Goal: Information Seeking & Learning: Check status

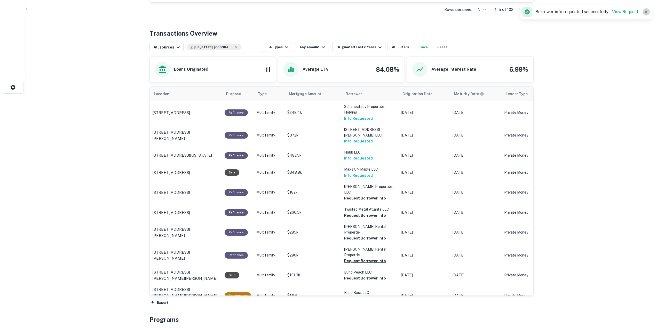
click at [645, 11] on icon "button" at bounding box center [646, 12] width 3 height 3
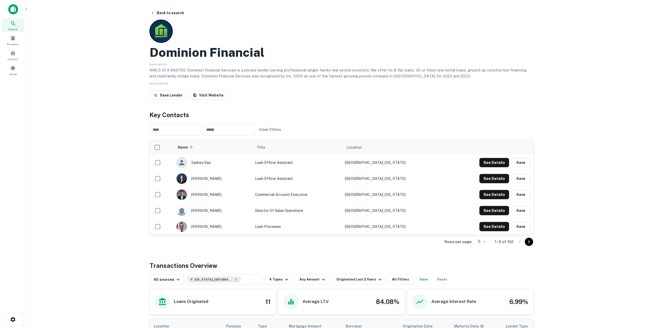
click at [7, 7] on div at bounding box center [13, 11] width 26 height 14
click at [14, 7] on img at bounding box center [13, 9] width 10 height 10
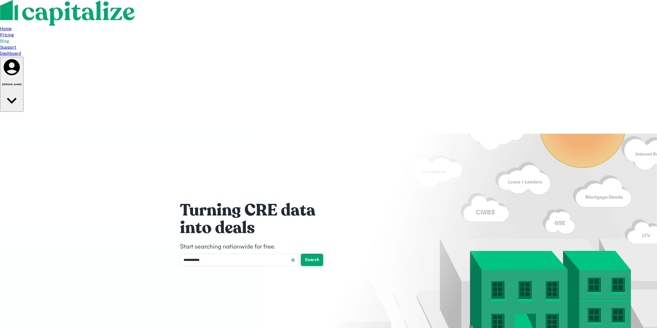
click at [453, 51] on div "Dashboard" at bounding box center [328, 54] width 657 height 6
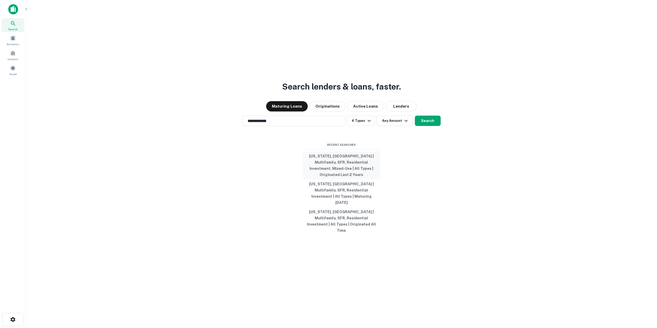
click at [337, 169] on button "[US_STATE], [GEOGRAPHIC_DATA] | Multifamily, SFR, Residential Investment, Mixed…" at bounding box center [341, 166] width 77 height 28
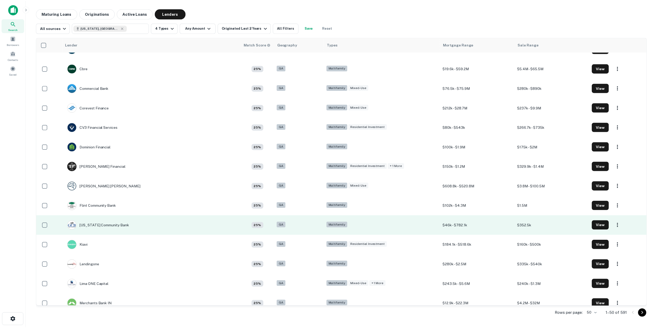
scroll to position [568, 0]
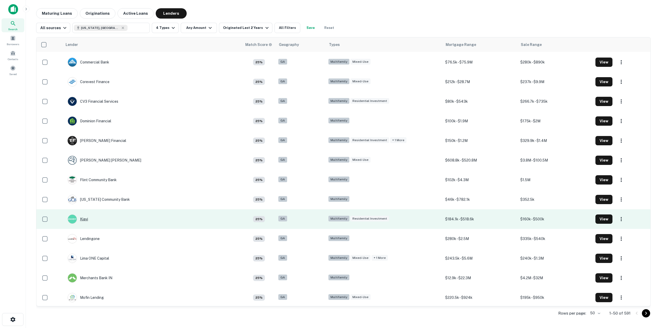
click at [83, 218] on div "Kiavi" at bounding box center [78, 219] width 20 height 9
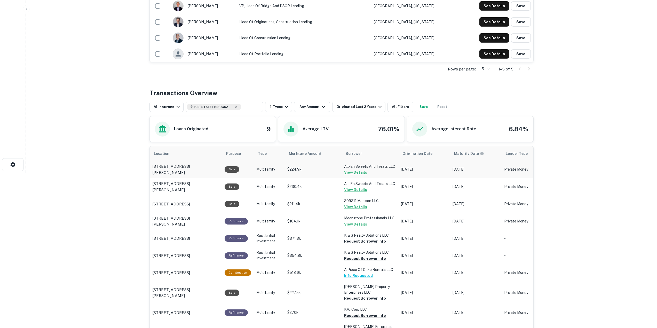
scroll to position [232, 0]
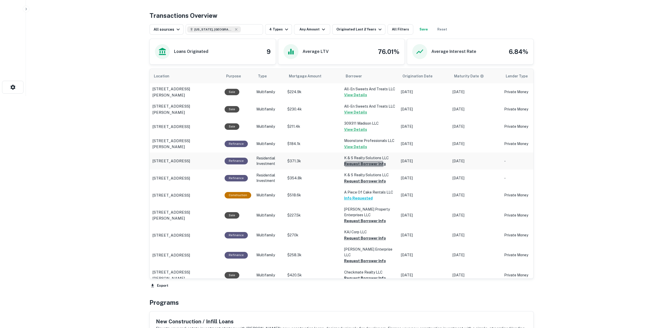
click at [360, 167] on button "Request Borrower Info" at bounding box center [365, 164] width 42 height 6
click at [362, 184] on button "Request Borrower Info" at bounding box center [365, 181] width 42 height 6
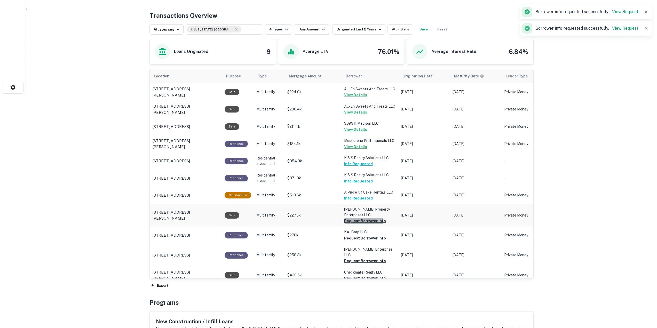
click at [358, 224] on button "Request Borrower Info" at bounding box center [365, 221] width 42 height 6
click at [363, 241] on button "Request Borrower Info" at bounding box center [365, 238] width 42 height 6
click at [362, 241] on button "Request Borrower Info" at bounding box center [356, 238] width 25 height 6
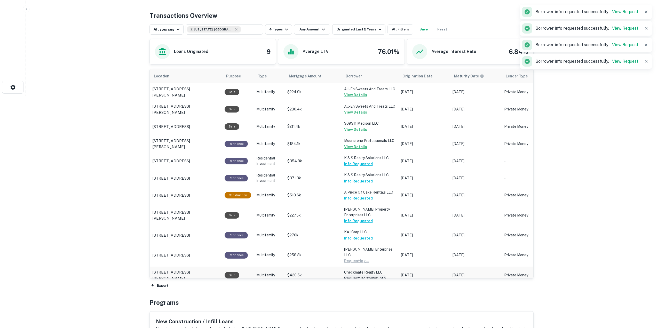
click at [363, 264] on button "Request Borrower Info" at bounding box center [356, 261] width 25 height 6
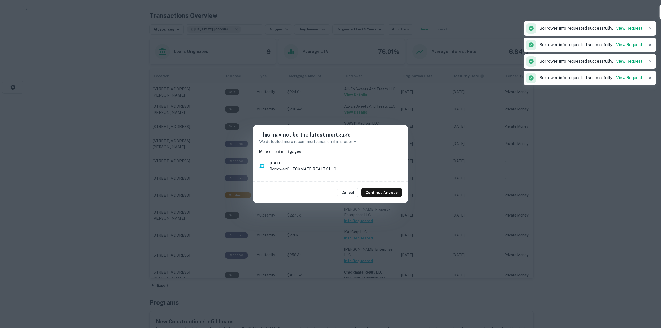
click at [382, 187] on div "Cancel Continue Anyway" at bounding box center [330, 193] width 155 height 22
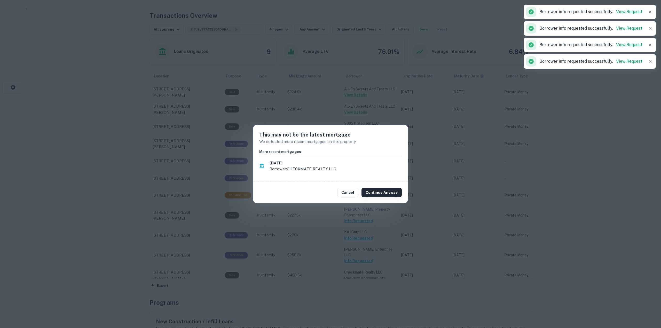
click at [382, 191] on button "Continue Anyway" at bounding box center [381, 192] width 40 height 9
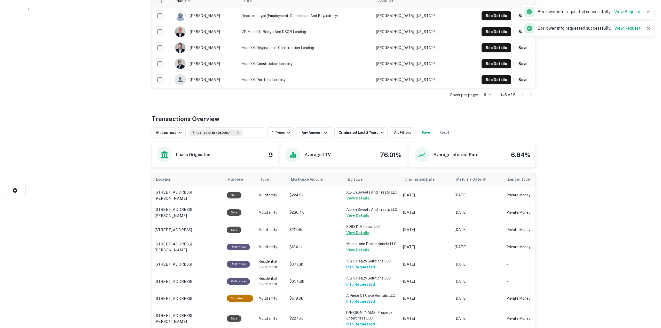
scroll to position [0, 0]
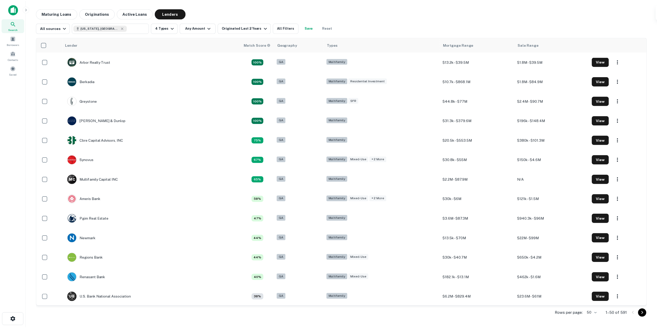
scroll to position [568, 0]
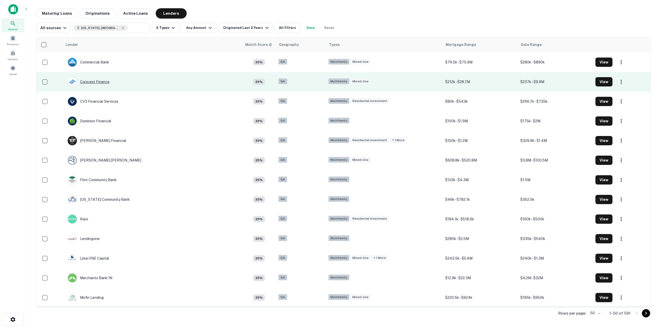
click at [97, 80] on div "Corevest Finance" at bounding box center [89, 81] width 42 height 9
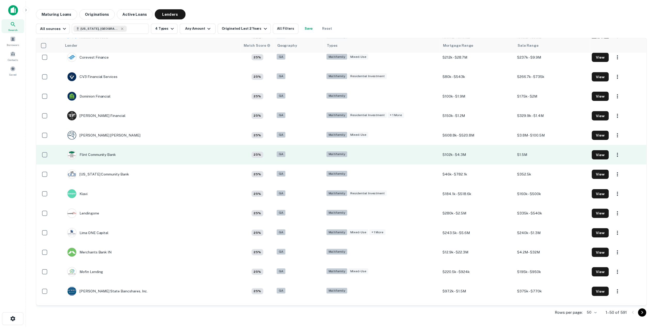
scroll to position [645, 0]
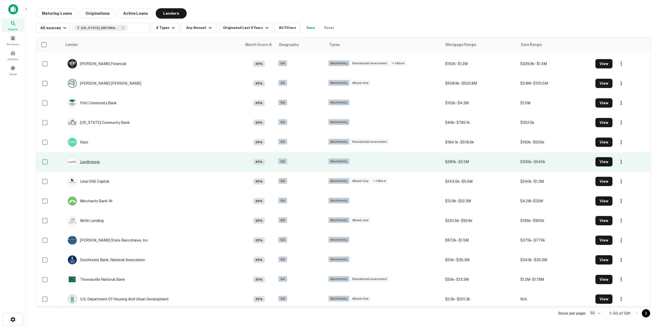
click at [90, 161] on div "Lendingone" at bounding box center [84, 161] width 32 height 9
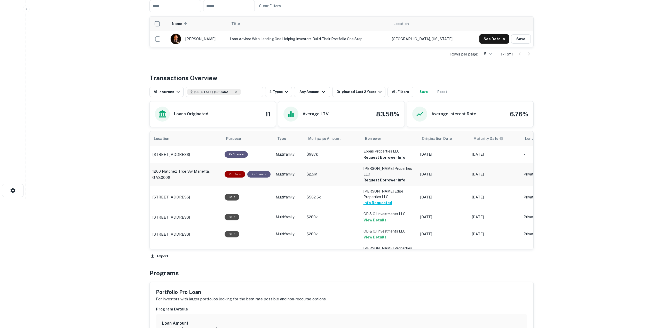
scroll to position [155, 0]
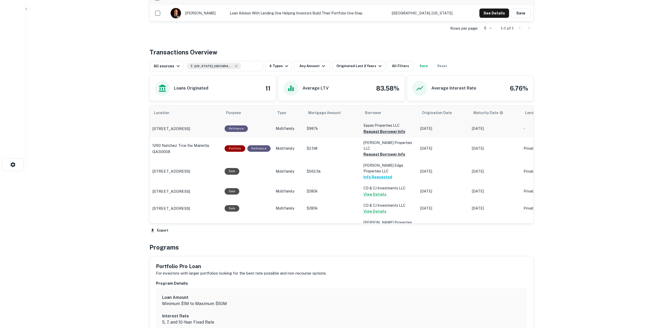
click at [374, 129] on button "Request Borrower Info" at bounding box center [384, 132] width 42 height 6
click at [378, 135] on button "Request Borrower Info" at bounding box center [375, 132] width 25 height 6
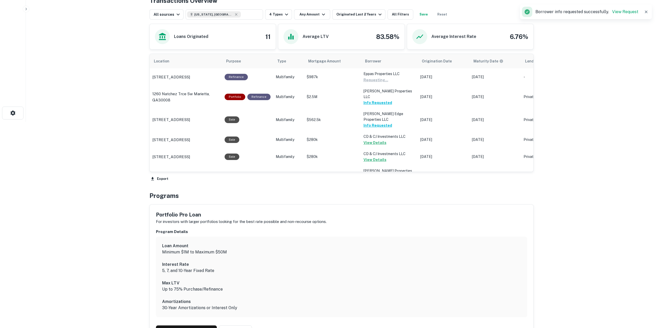
scroll to position [258, 0]
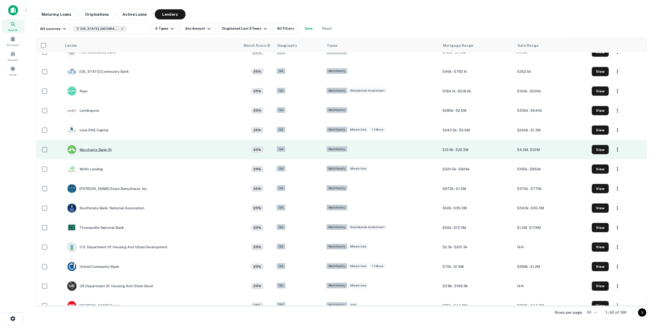
scroll to position [723, 0]
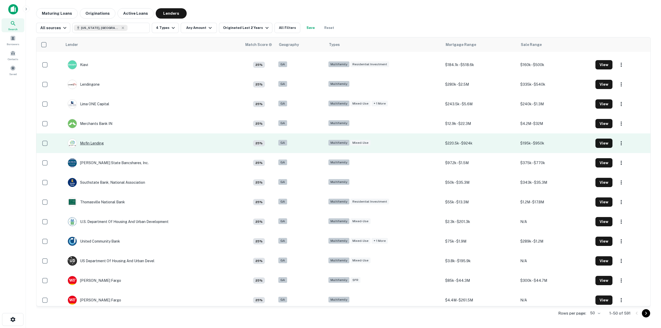
click at [85, 145] on div "Mofin Lending" at bounding box center [86, 143] width 36 height 9
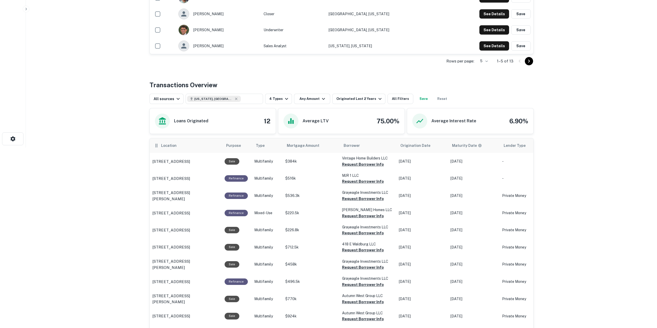
scroll to position [207, 0]
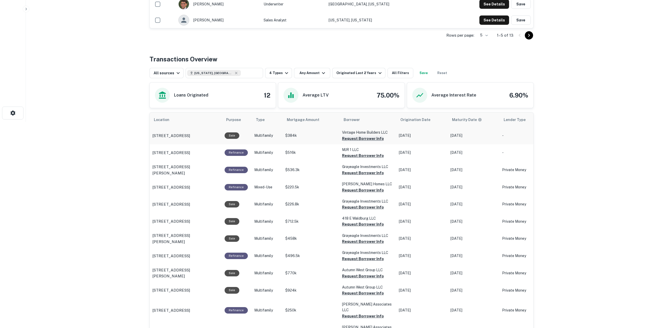
click at [356, 137] on button "Request Borrower Info" at bounding box center [363, 139] width 42 height 6
click at [361, 142] on button "Request Borrower Info" at bounding box center [354, 139] width 25 height 6
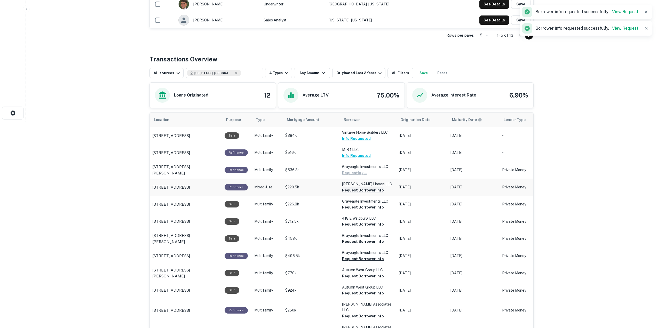
click at [363, 176] on button "Request Borrower Info" at bounding box center [354, 173] width 25 height 6
click at [367, 193] on button "Request Borrower Info" at bounding box center [354, 190] width 25 height 6
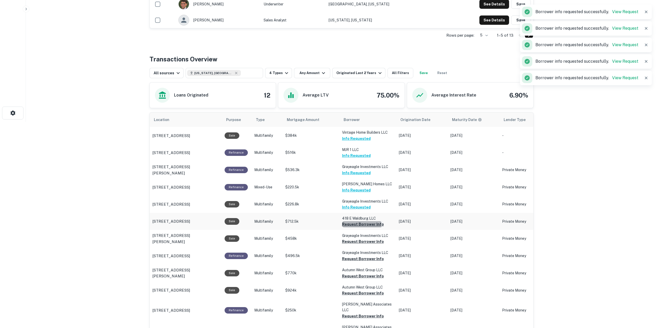
click at [356, 226] on button "Request Borrower Info" at bounding box center [363, 224] width 42 height 6
click at [358, 227] on button "Request Borrower Info" at bounding box center [354, 224] width 25 height 6
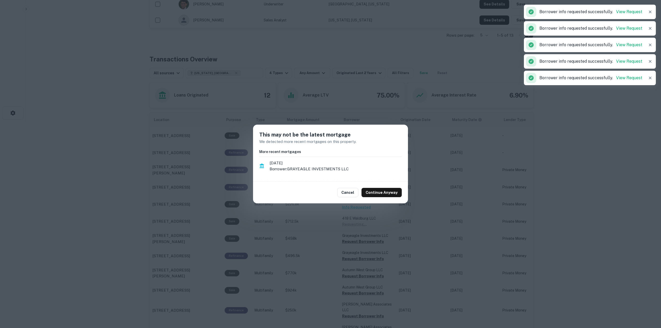
click at [384, 193] on button "Continue Anyway" at bounding box center [381, 192] width 40 height 9
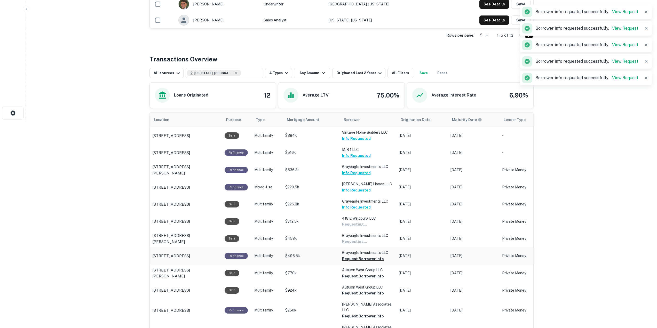
click at [362, 227] on button "Request Borrower Info" at bounding box center [354, 224] width 25 height 6
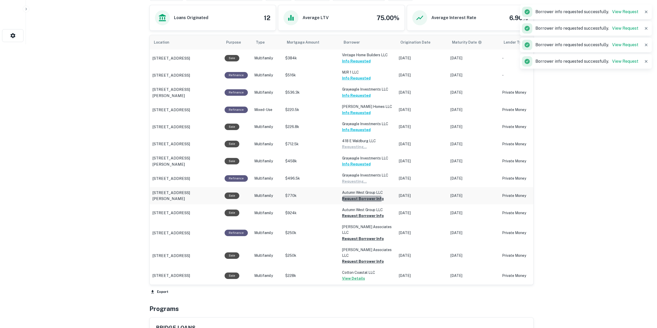
click at [360, 150] on button "Request Borrower Info" at bounding box center [354, 147] width 25 height 6
click at [365, 150] on button "Request Borrower Info" at bounding box center [354, 147] width 25 height 6
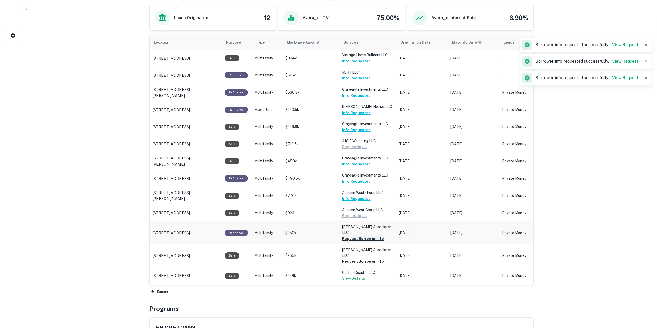
click at [362, 150] on button "Request Borrower Info" at bounding box center [354, 147] width 25 height 6
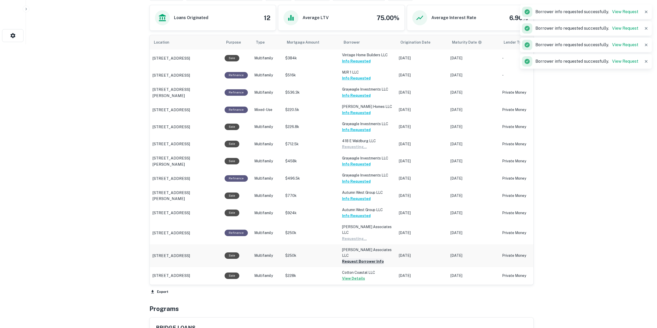
click at [365, 150] on button "Request Borrower Info" at bounding box center [354, 147] width 25 height 6
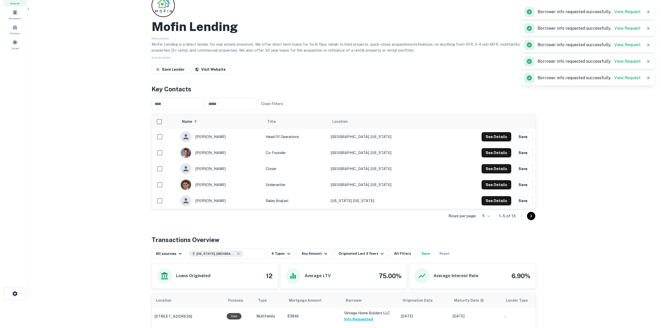
scroll to position [0, 0]
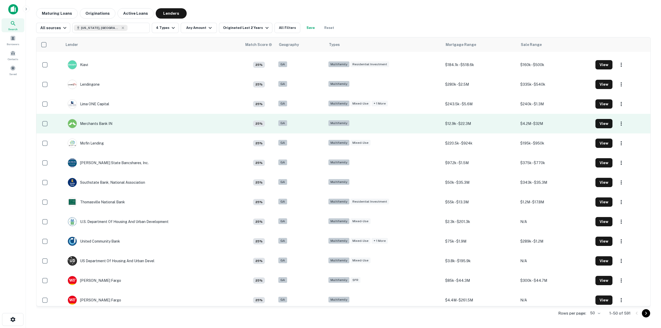
scroll to position [727, 0]
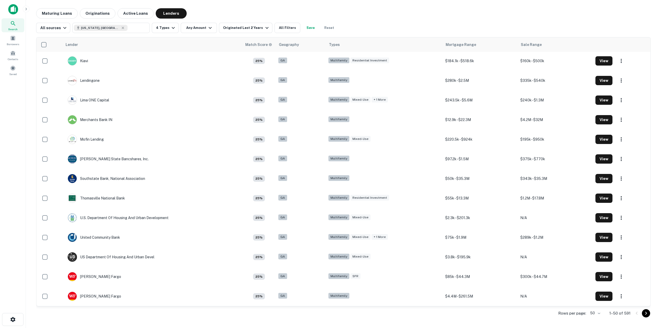
click at [647, 314] on icon "Go to next page" at bounding box center [646, 313] width 6 height 6
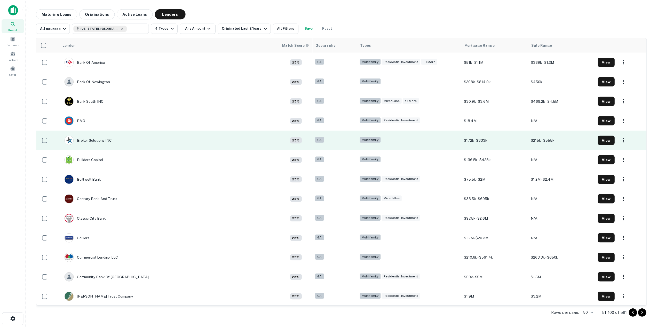
scroll to position [26, 0]
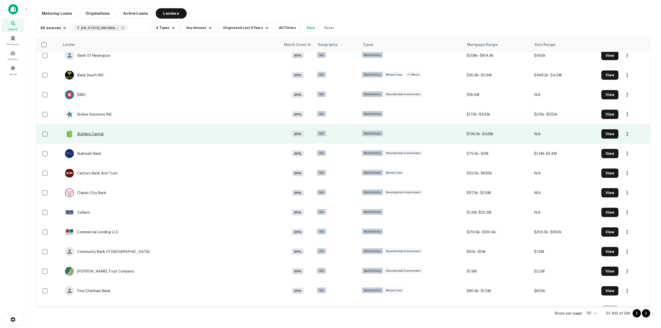
click at [96, 135] on div "Builders Capital" at bounding box center [84, 133] width 39 height 9
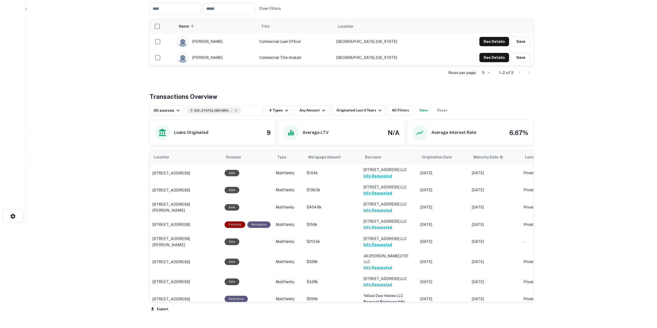
scroll to position [155, 0]
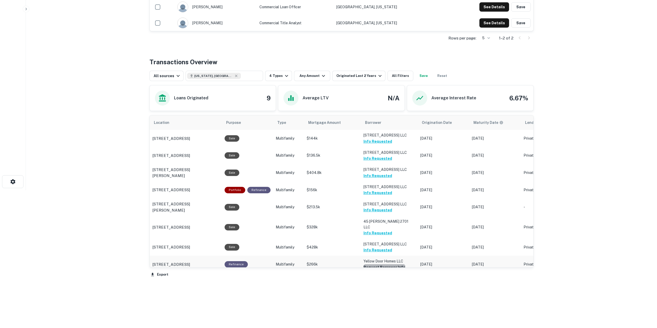
click at [388, 268] on button "Request Borrower Info" at bounding box center [384, 267] width 42 height 6
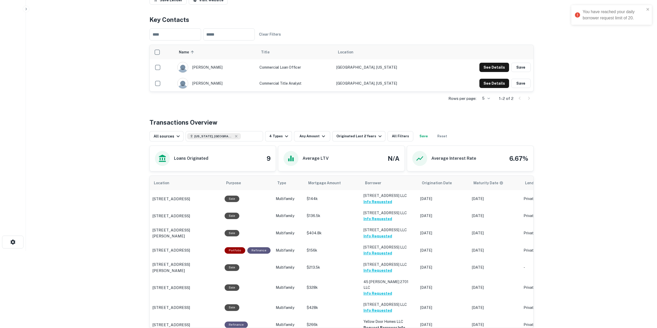
scroll to position [0, 0]
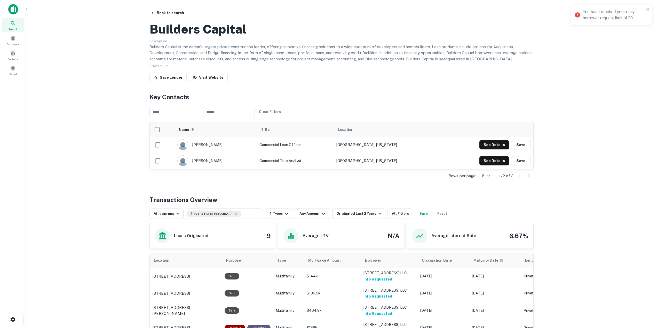
click at [10, 7] on img at bounding box center [13, 9] width 10 height 10
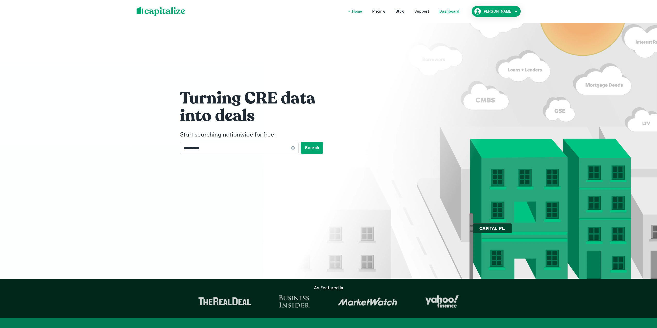
click at [463, 14] on nav "Home Pricing Blog Support Dashboard" at bounding box center [406, 11] width 124 height 11
click at [458, 9] on div "Dashboard" at bounding box center [449, 12] width 20 height 6
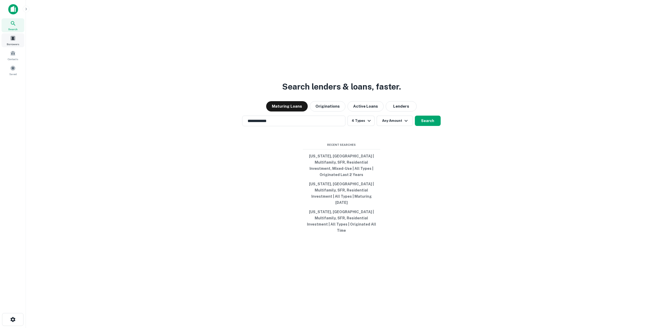
click at [10, 39] on span at bounding box center [13, 38] width 6 height 6
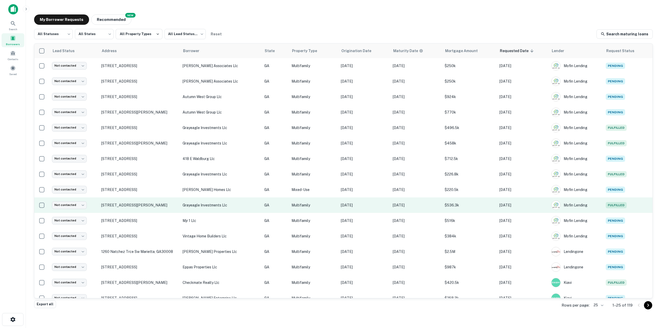
scroll to position [147, 0]
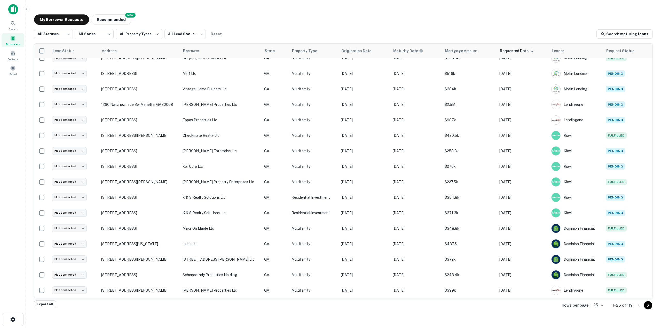
click at [601, 304] on body "Search Borrowers Contacts Saved My Borrower Requests NEW Recommended All Status…" at bounding box center [330, 164] width 661 height 328
click at [598, 297] on li "250" at bounding box center [599, 298] width 18 height 9
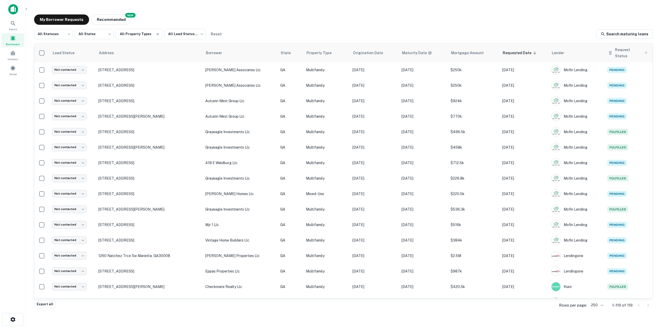
click at [639, 51] on span "Request Status" at bounding box center [632, 53] width 34 height 12
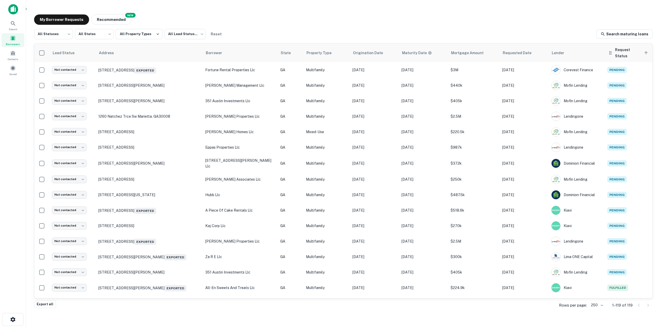
click at [637, 52] on span "Request Status sorted ascending" at bounding box center [632, 53] width 34 height 12
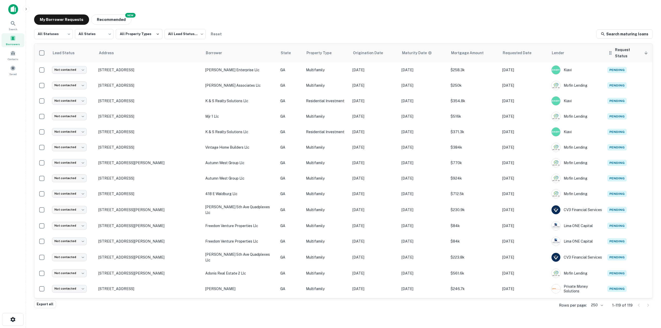
click at [609, 52] on icon at bounding box center [610, 53] width 5 height 6
click at [644, 51] on icon at bounding box center [646, 53] width 5 height 5
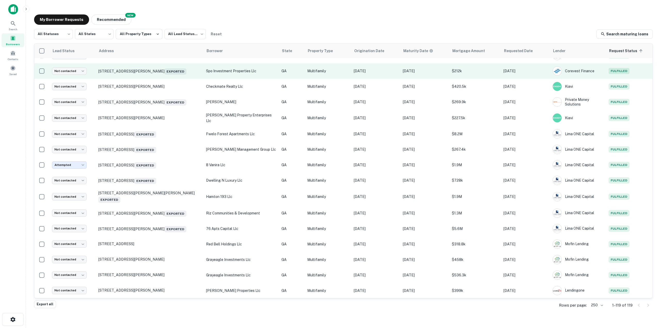
scroll to position [749, 0]
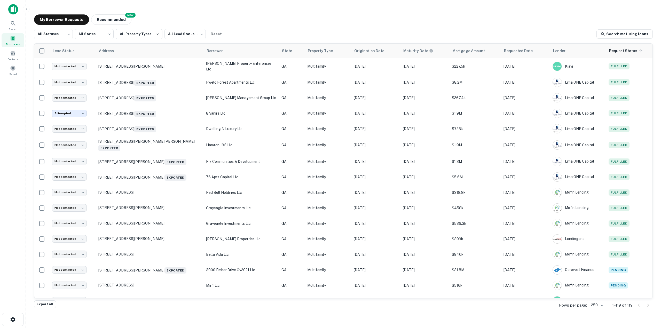
click at [296, 15] on div "My Borrower Requests NEW Recommended" at bounding box center [343, 19] width 619 height 10
